Goal: Information Seeking & Learning: Learn about a topic

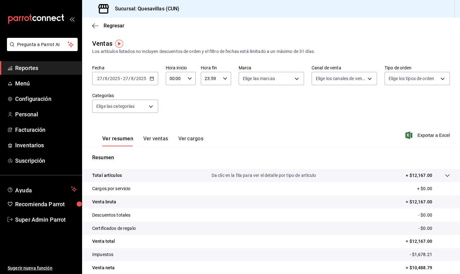
click at [38, 69] on span "Reportes" at bounding box center [46, 68] width 62 height 9
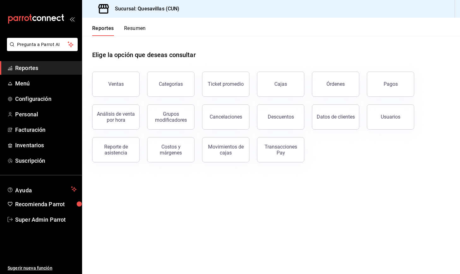
drag, startPoint x: 344, startPoint y: 124, endPoint x: 343, endPoint y: 128, distance: 4.1
click at [343, 128] on button "Datos de clientes" at bounding box center [335, 116] width 47 height 25
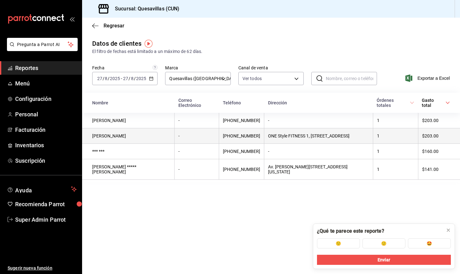
click at [314, 142] on td "ONE Style FITNESS 1, [STREET_ADDRESS]" at bounding box center [318, 135] width 109 height 15
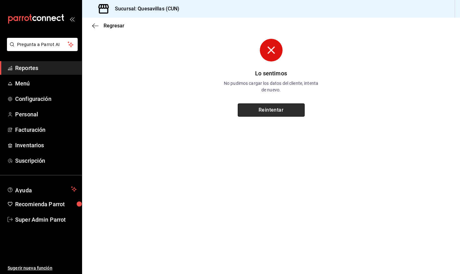
click at [283, 104] on button "Reintentar" at bounding box center [271, 110] width 67 height 13
click at [103, 27] on span "Regresar" at bounding box center [108, 26] width 32 height 6
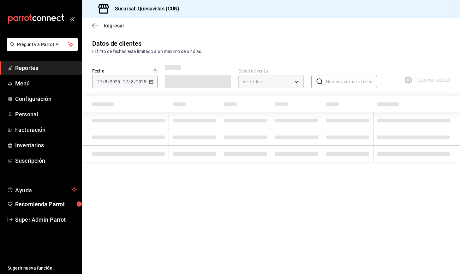
type input "PARROT,DIDI_FOOD,ONLINE"
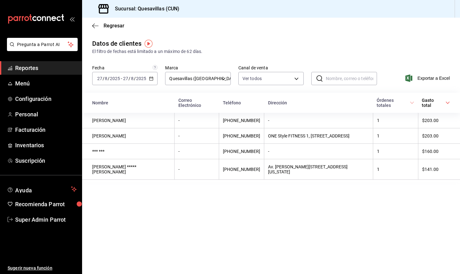
click at [152, 77] on \(Stroke\) "button" at bounding box center [151, 78] width 4 height 3
click at [119, 114] on span "Ayer" at bounding box center [122, 112] width 49 height 7
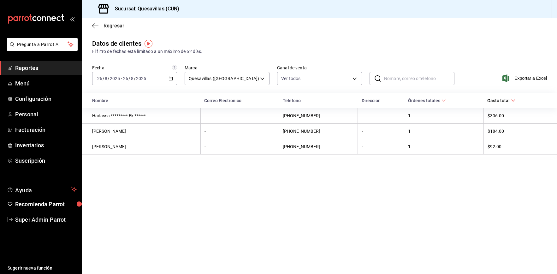
click at [438, 98] on div "Órdenes totales" at bounding box center [424, 100] width 32 height 5
click at [442, 98] on span at bounding box center [444, 100] width 4 height 4
click at [164, 77] on div "[DATE] [DATE] - [DATE] [DATE]" at bounding box center [134, 78] width 85 height 13
click at [125, 139] on span "Mes actual" at bounding box center [122, 140] width 49 height 7
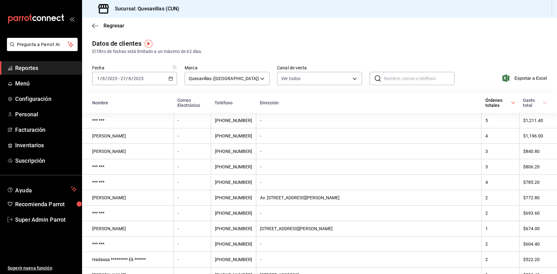
click at [165, 81] on div "[DATE] [DATE] - [DATE] [DATE]" at bounding box center [134, 78] width 85 height 13
click at [263, 17] on div "Sucursal: Quesavillas (CUN)" at bounding box center [319, 9] width 475 height 18
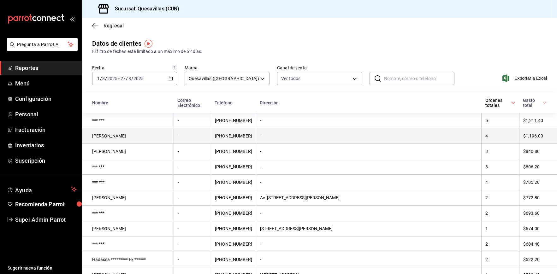
click at [174, 140] on td "-" at bounding box center [192, 135] width 37 height 15
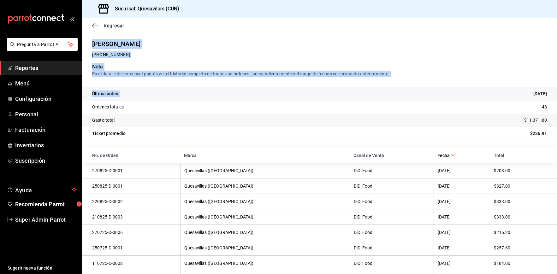
drag, startPoint x: 89, startPoint y: 40, endPoint x: 448, endPoint y: 93, distance: 362.8
click at [448, 93] on tr "Última orden [DATE]" at bounding box center [319, 93] width 475 height 13
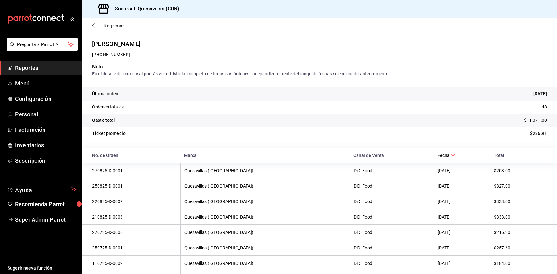
click at [98, 26] on icon "button" at bounding box center [95, 26] width 6 height 0
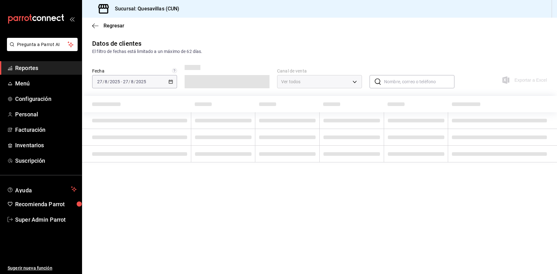
type input "PARROT,DIDI_FOOD,ONLINE"
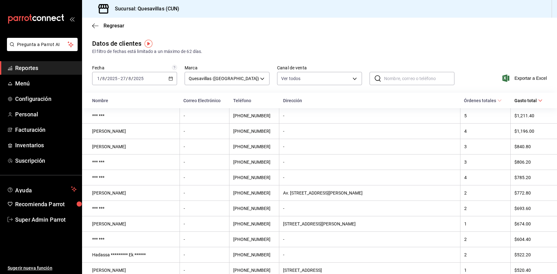
click at [460, 98] on th "Gasto total" at bounding box center [534, 100] width 46 height 15
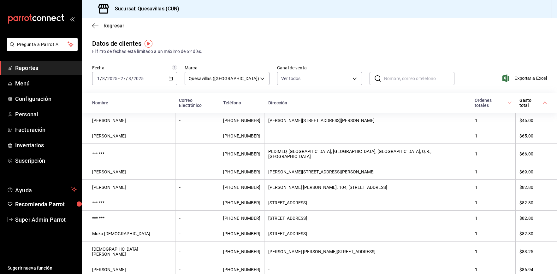
click at [460, 105] on div "Órdenes totales" at bounding box center [491, 103] width 32 height 10
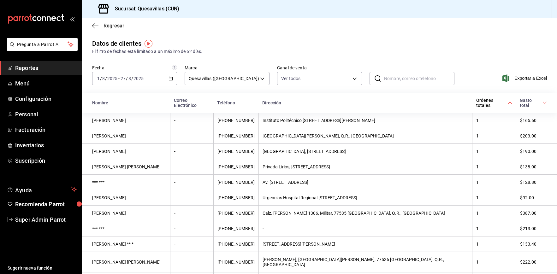
click at [460, 106] on div "Órdenes totales" at bounding box center [491, 103] width 31 height 10
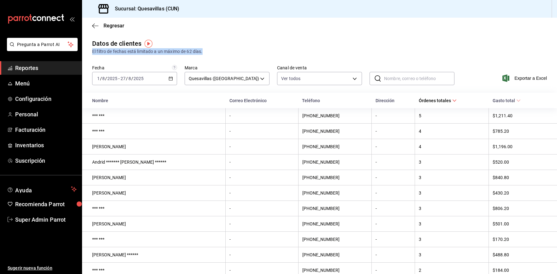
drag, startPoint x: 91, startPoint y: 50, endPoint x: 220, endPoint y: 52, distance: 128.8
click at [217, 52] on div "Datos de clientes El filtro de fechas está limitado a un máximo de 62 [PERSON_N…" at bounding box center [319, 229] width 475 height 381
click at [220, 52] on div "El filtro de fechas está limitado a un máximo de 62 días." at bounding box center [319, 51] width 455 height 7
click at [460, 99] on div "Gasto total" at bounding box center [504, 100] width 22 height 5
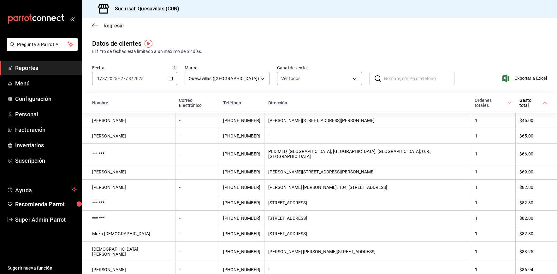
click at [460, 103] on div "Gasto total" at bounding box center [531, 103] width 22 height 10
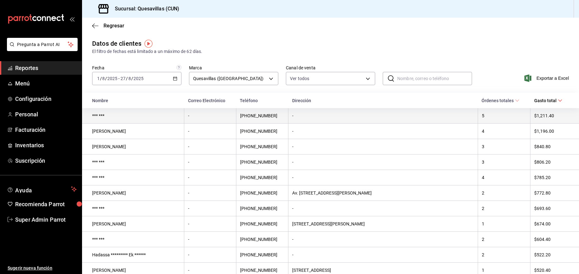
click at [96, 120] on td "*** ***" at bounding box center [133, 115] width 102 height 15
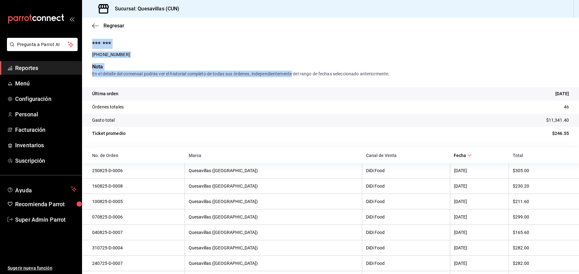
drag, startPoint x: 93, startPoint y: 42, endPoint x: 308, endPoint y: 78, distance: 218.3
click at [298, 77] on div "*** *** [PHONE_NUMBER] Nota En el detalle del comensal podrás ver el historial …" at bounding box center [330, 257] width 497 height 436
click at [309, 78] on div "Última orden [DATE] Órdenes totales 46 Gasto total $11,341.40 Ticket promedio $…" at bounding box center [330, 112] width 497 height 70
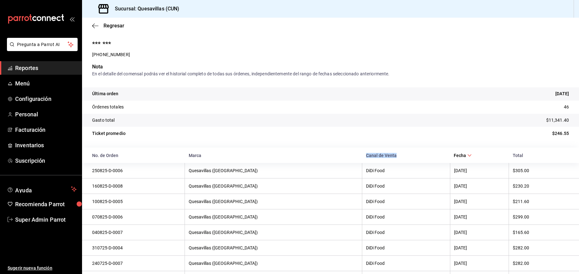
drag, startPoint x: 339, startPoint y: 156, endPoint x: 436, endPoint y: 162, distance: 97.8
click at [429, 163] on tr "No. de Orden Marca Canal de Venta Fecha Total" at bounding box center [330, 155] width 497 height 15
click at [409, 152] on th "Canal de Venta" at bounding box center [406, 155] width 88 height 15
click at [94, 26] on icon "button" at bounding box center [95, 26] width 6 height 6
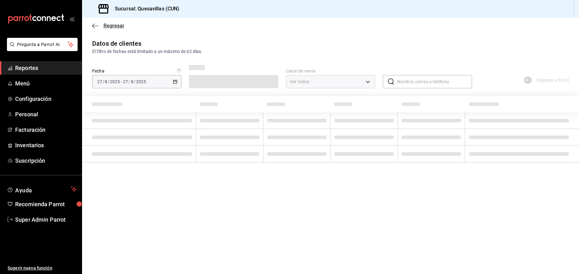
type input "PARROT,DIDI_FOOD,ONLINE"
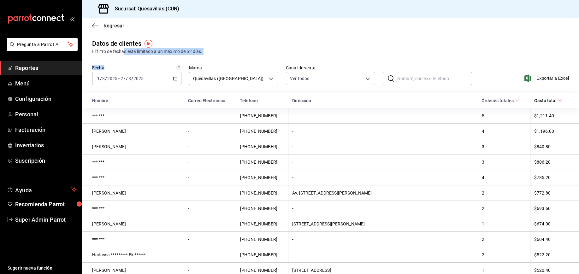
drag, startPoint x: 125, startPoint y: 51, endPoint x: 200, endPoint y: 56, distance: 74.7
click at [196, 56] on div "Datos de clientes El filtro de fechas está limitado a un máximo de 62 [PERSON_N…" at bounding box center [330, 229] width 497 height 381
click at [212, 48] on div "El filtro de fechas está limitado a un máximo de 62 días." at bounding box center [330, 51] width 477 height 7
click at [236, 72] on body "Pregunta a Parrot AI Reportes Menú Configuración Personal Facturación Inventari…" at bounding box center [289, 137] width 579 height 274
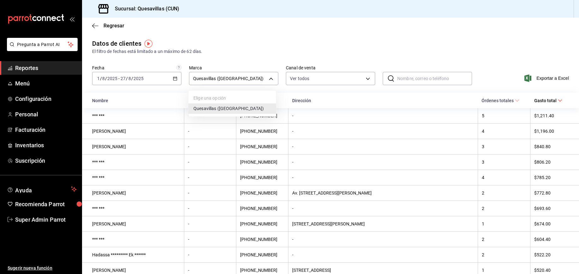
click at [227, 87] on div at bounding box center [289, 137] width 579 height 274
click at [307, 47] on div "Datos de clientes El filtro de fechas está limitado a un máximo de 62 [PERSON_N…" at bounding box center [330, 47] width 477 height 16
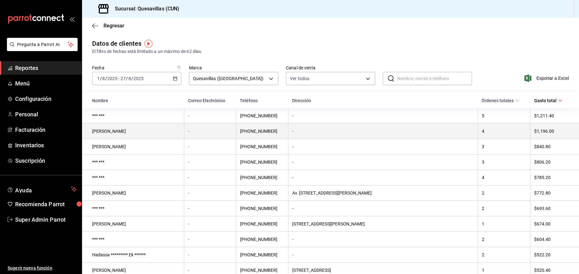
click at [167, 134] on td "[PERSON_NAME]" at bounding box center [133, 131] width 102 height 15
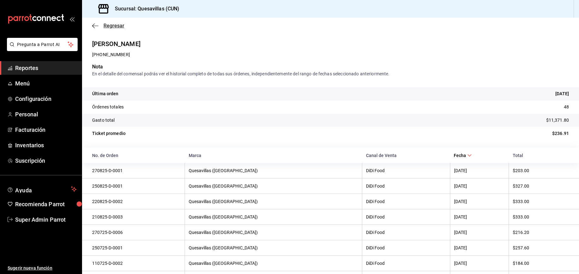
click at [94, 23] on icon "button" at bounding box center [95, 26] width 6 height 6
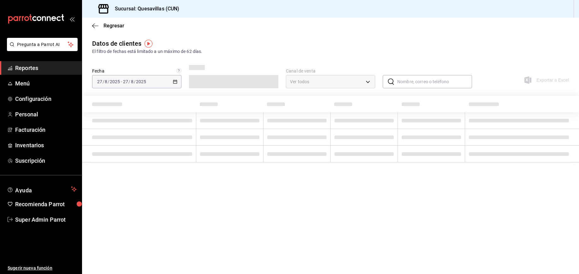
type input "PARROT,DIDI_FOOD,ONLINE"
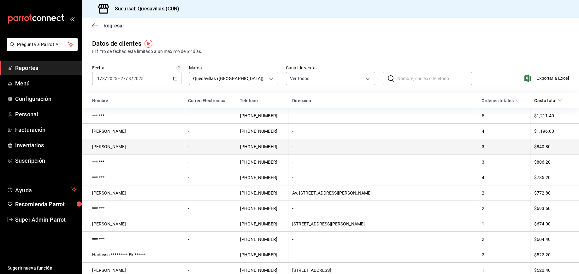
click at [307, 146] on td "-" at bounding box center [383, 146] width 189 height 15
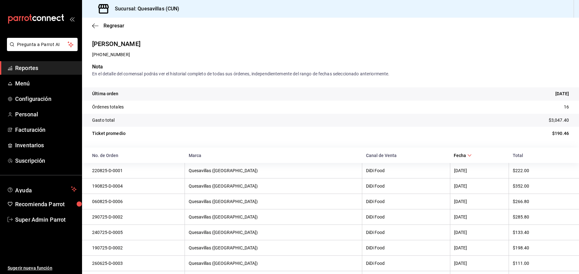
click at [90, 27] on div "Regresar" at bounding box center [330, 26] width 497 height 16
click at [95, 26] on icon "button" at bounding box center [95, 26] width 6 height 0
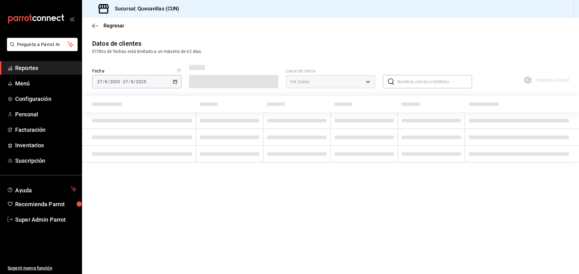
type input "PARROT,DIDI_FOOD,ONLINE"
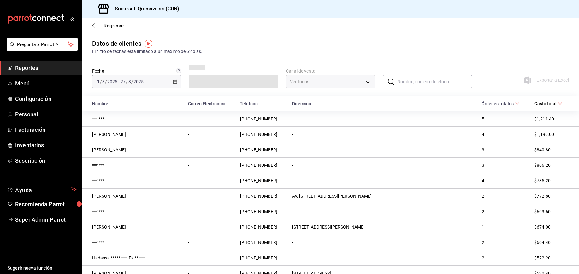
click at [301, 47] on div "Datos de clientes El filtro de fechas está limitado a un máximo de 62 [PERSON_N…" at bounding box center [330, 47] width 477 height 16
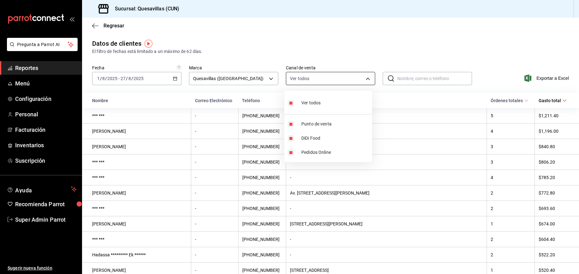
click at [320, 82] on body "Pregunta a Parrot AI Reportes Menú Configuración Personal Facturación Inventari…" at bounding box center [289, 137] width 579 height 274
click at [292, 105] on input "checkbox" at bounding box center [291, 103] width 6 height 6
checkbox input "false"
type input "PARROT,DIDI_FOOD,ONLINE"
checkbox input "true"
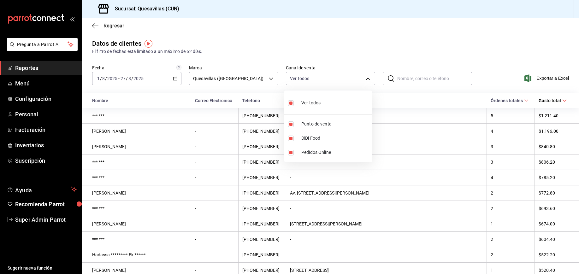
checkbox input "true"
click at [291, 142] on li "DiDi Food" at bounding box center [328, 138] width 88 height 14
type input "PARROT,ONLINE"
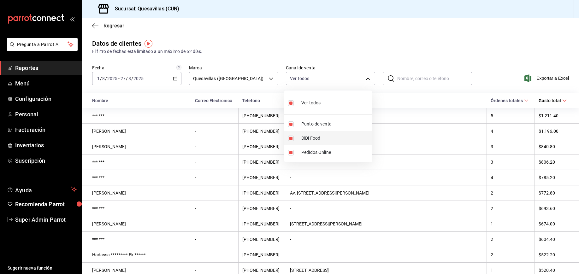
checkbox input "false"
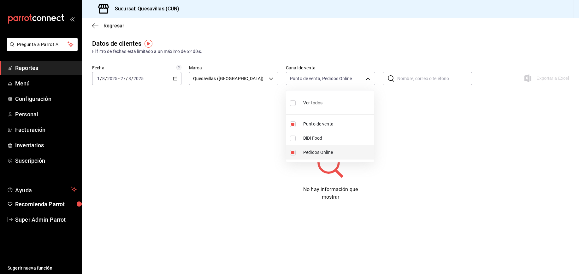
click at [293, 152] on input "checkbox" at bounding box center [293, 153] width 6 height 6
checkbox input "false"
type input "PARROT"
click at [292, 138] on input "checkbox" at bounding box center [293, 139] width 6 height 6
checkbox input "true"
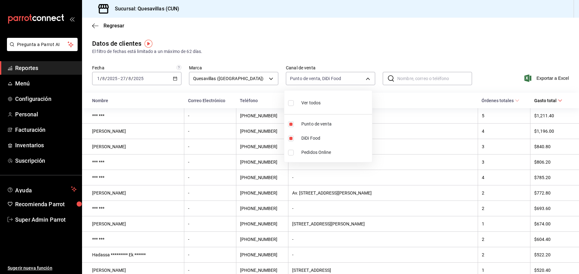
click at [287, 100] on li "Ver todos" at bounding box center [328, 102] width 88 height 19
type input "PARROT,DIDI_FOOD,ONLINE"
checkbox input "true"
click at [344, 45] on div at bounding box center [289, 137] width 579 height 274
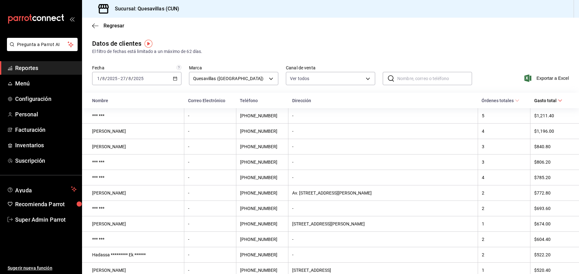
click at [152, 74] on div "[DATE] [DATE] - [DATE] [DATE]" at bounding box center [136, 78] width 89 height 13
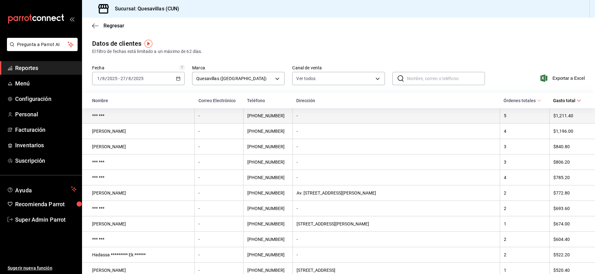
click at [460, 122] on td "$1,211.40" at bounding box center [573, 115] width 46 height 15
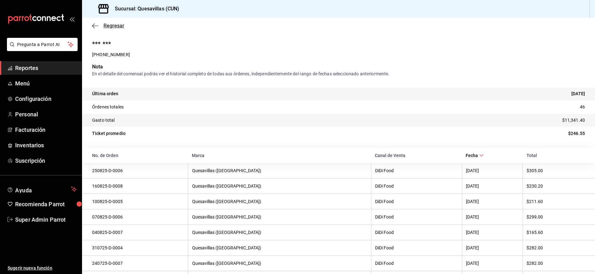
click at [94, 24] on icon "button" at bounding box center [93, 25] width 3 height 5
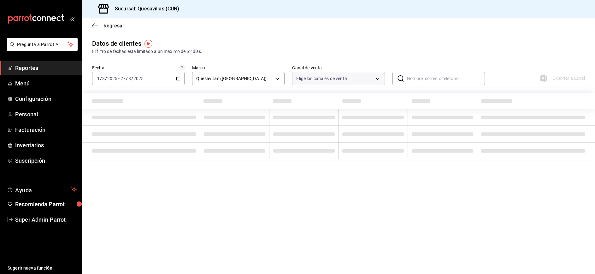
type input "PARROT,DIDI_FOOD,ONLINE"
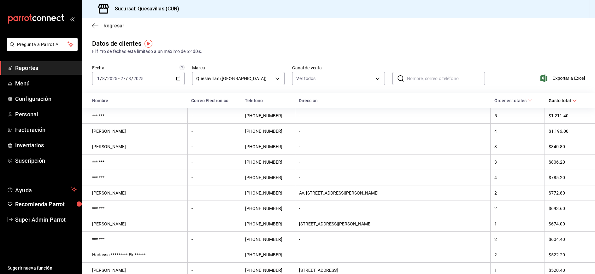
click at [93, 28] on icon "button" at bounding box center [95, 26] width 6 height 6
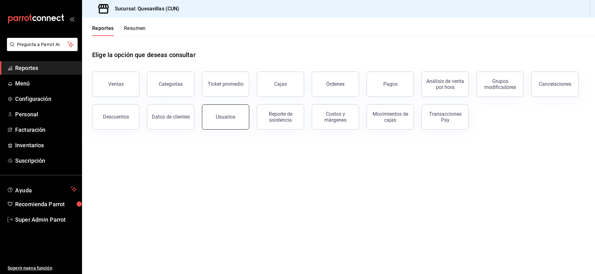
click at [242, 125] on button "Usuarios" at bounding box center [225, 116] width 47 height 25
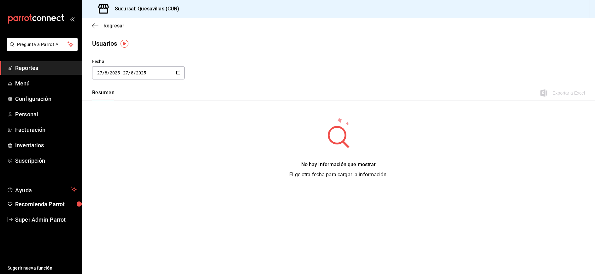
click at [160, 68] on div "[DATE] [DATE] - [DATE] [DATE]" at bounding box center [138, 72] width 92 height 13
click at [121, 137] on li "Mes actual" at bounding box center [122, 135] width 60 height 14
type input "[DATE]"
type input "1"
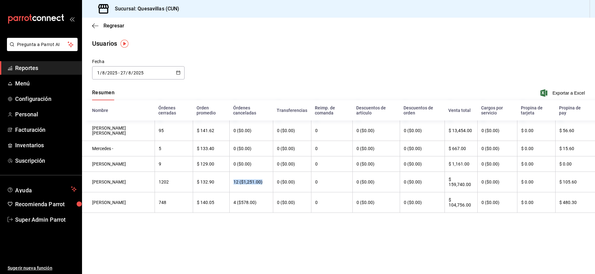
drag, startPoint x: 227, startPoint y: 184, endPoint x: 259, endPoint y: 182, distance: 32.3
click at [259, 182] on th "12 ($1,251.00)" at bounding box center [252, 182] width 44 height 21
click at [249, 178] on th "12 ($1,251.00)" at bounding box center [252, 182] width 44 height 21
drag, startPoint x: 226, startPoint y: 183, endPoint x: 263, endPoint y: 184, distance: 37.0
click at [262, 185] on th "12 ($1,251.00)" at bounding box center [252, 182] width 44 height 21
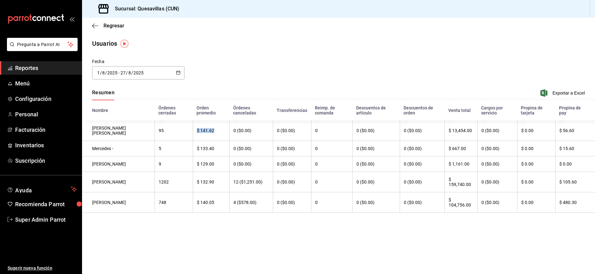
drag, startPoint x: 190, startPoint y: 134, endPoint x: 213, endPoint y: 134, distance: 22.4
click at [213, 134] on th "$ 141.62" at bounding box center [211, 131] width 36 height 21
drag, startPoint x: 226, startPoint y: 184, endPoint x: 259, endPoint y: 183, distance: 32.6
click at [259, 183] on th "12 ($1,251.00)" at bounding box center [252, 182] width 44 height 21
click at [115, 182] on th "[PERSON_NAME]" at bounding box center [118, 182] width 73 height 21
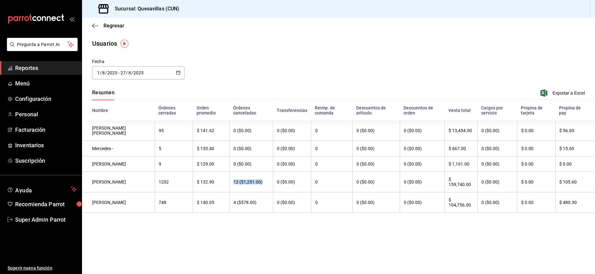
drag, startPoint x: 226, startPoint y: 185, endPoint x: 265, endPoint y: 184, distance: 39.5
click at [265, 184] on th "12 ($1,251.00)" at bounding box center [252, 182] width 44 height 21
click at [215, 180] on th "$ 132.90" at bounding box center [211, 182] width 36 height 21
drag, startPoint x: 361, startPoint y: 180, endPoint x: 397, endPoint y: 185, distance: 36.0
click at [395, 184] on th "0 ($0.00)" at bounding box center [376, 182] width 47 height 21
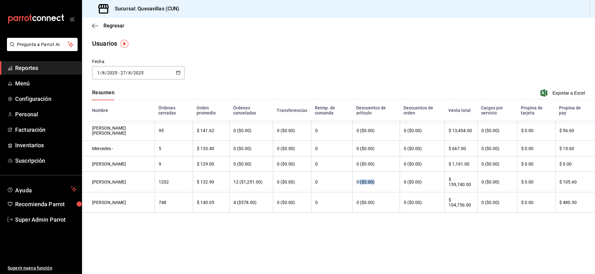
click at [391, 186] on th "0 ($0.00)" at bounding box center [376, 182] width 47 height 21
drag, startPoint x: 396, startPoint y: 188, endPoint x: 414, endPoint y: 183, distance: 18.7
click at [414, 183] on th "0 ($0.00)" at bounding box center [422, 182] width 45 height 21
click at [422, 182] on th "0 ($0.00)" at bounding box center [422, 182] width 45 height 21
drag, startPoint x: 419, startPoint y: 183, endPoint x: 395, endPoint y: 188, distance: 24.5
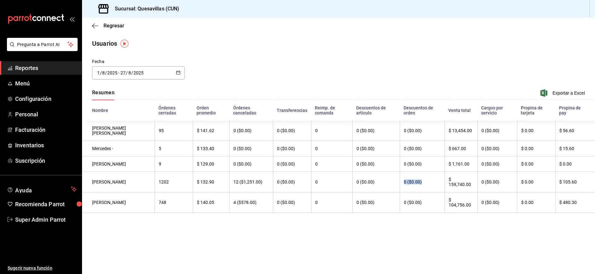
click at [395, 188] on tr "[PERSON_NAME] 1202 $ 132.90 12 ($1,251.00) 0 ($0.00) 0 0 ($0.00) 0 ($0.00) $ 15…" at bounding box center [338, 182] width 513 height 21
click at [438, 191] on th "0 ($0.00)" at bounding box center [422, 182] width 45 height 21
drag, startPoint x: 445, startPoint y: 181, endPoint x: 479, endPoint y: 189, distance: 34.8
click at [460, 189] on tr "[PERSON_NAME] 1202 $ 132.90 12 ($1,251.00) 0 ($0.00) 0 0 ($0.00) 0 ($0.00) $ 15…" at bounding box center [338, 182] width 513 height 21
click at [460, 190] on th "$ 159,740.00" at bounding box center [461, 182] width 33 height 21
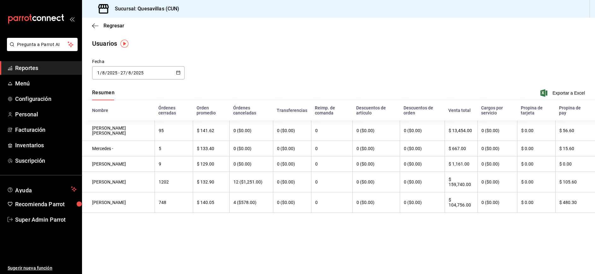
click at [103, 22] on div "Regresar" at bounding box center [338, 26] width 513 height 16
click at [104, 26] on span "Regresar" at bounding box center [114, 26] width 21 height 6
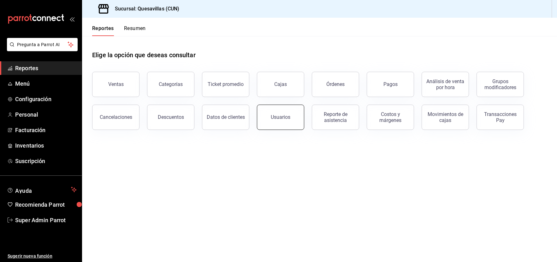
click at [269, 125] on button "Usuarios" at bounding box center [280, 116] width 47 height 25
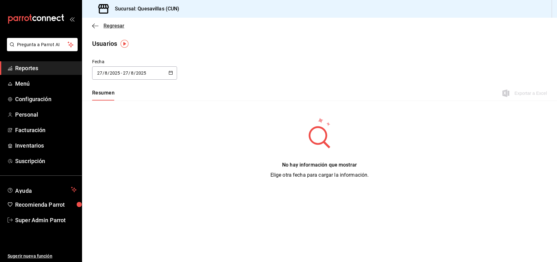
click at [118, 26] on span "Regresar" at bounding box center [114, 26] width 21 height 6
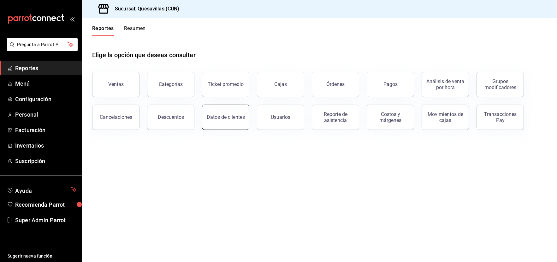
click at [239, 122] on button "Datos de clientes" at bounding box center [225, 116] width 47 height 25
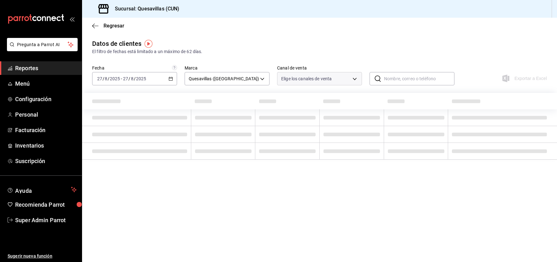
type input "PARROT,DIDI_FOOD,ONLINE"
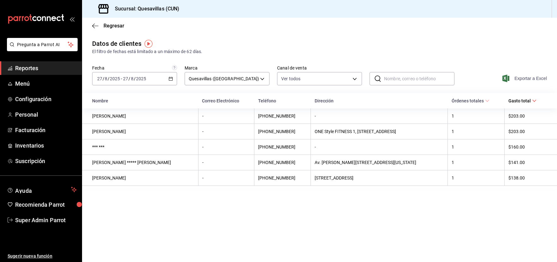
click at [460, 80] on span "Exportar a Excel" at bounding box center [525, 79] width 43 height 8
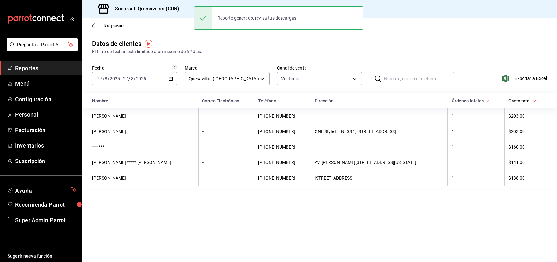
click at [149, 81] on div "[DATE] [DATE] - [DATE] [DATE]" at bounding box center [134, 78] width 85 height 13
click at [125, 143] on span "Mes actual" at bounding box center [122, 140] width 49 height 7
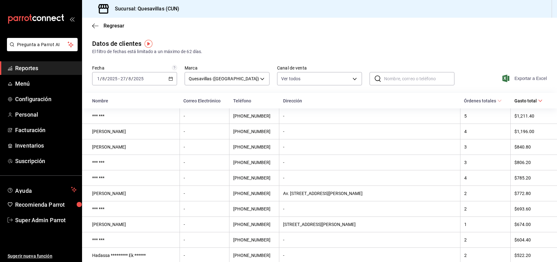
click at [460, 75] on span "Exportar a Excel" at bounding box center [525, 79] width 43 height 8
